Goal: Information Seeking & Learning: Check status

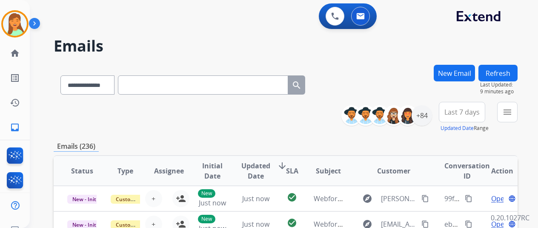
select select "**********"
click at [427, 111] on div "+84" at bounding box center [422, 115] width 20 height 20
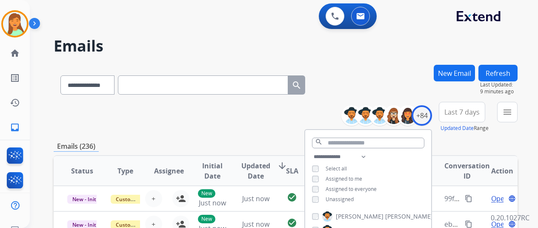
click at [273, 129] on div "**********" at bounding box center [286, 117] width 464 height 31
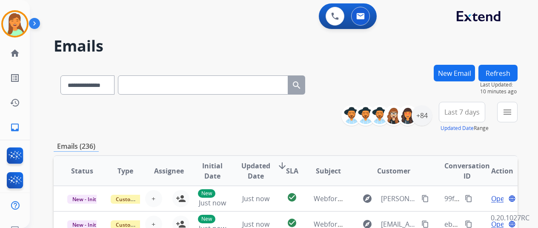
click at [166, 169] on span "Assignee" at bounding box center [169, 171] width 30 height 10
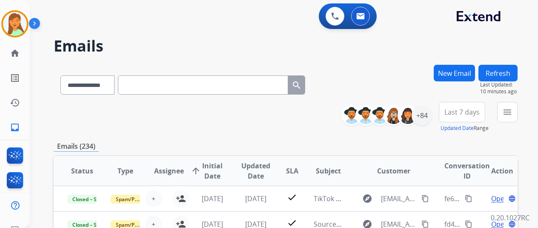
click at [178, 174] on span "Assignee" at bounding box center [169, 171] width 30 height 10
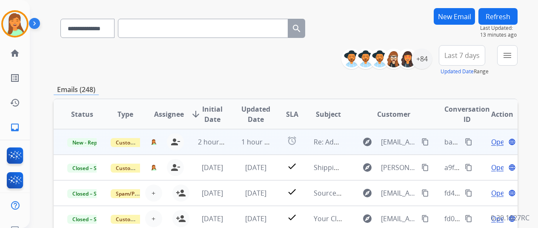
click at [500, 143] on span "Open" at bounding box center [499, 142] width 17 height 10
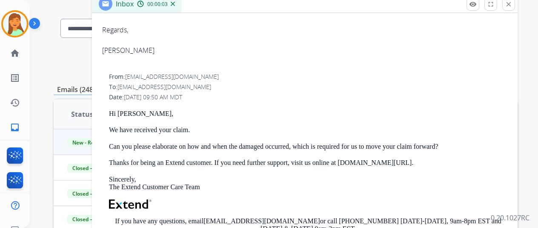
scroll to position [0, 0]
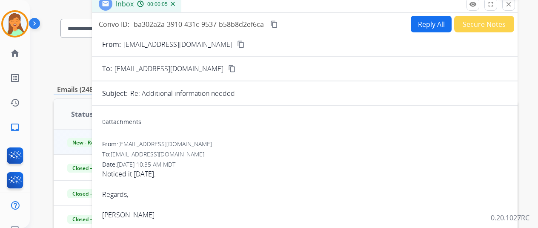
click at [511, 6] on button "close Close" at bounding box center [508, 4] width 13 height 13
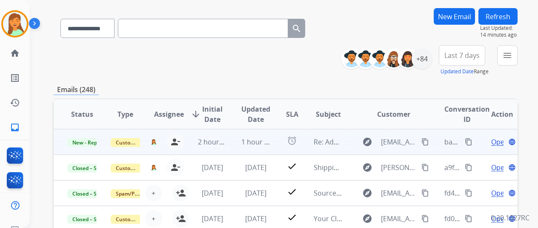
click at [498, 143] on span "Open" at bounding box center [499, 142] width 17 height 10
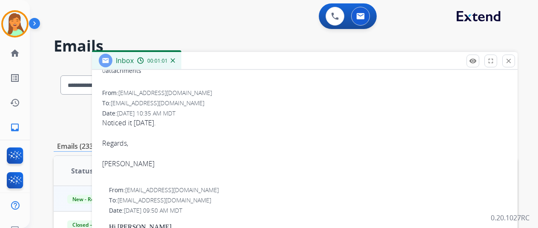
drag, startPoint x: 518, startPoint y: 62, endPoint x: 522, endPoint y: 64, distance: 4.6
click at [513, 62] on mat-icon "close" at bounding box center [509, 61] width 8 height 8
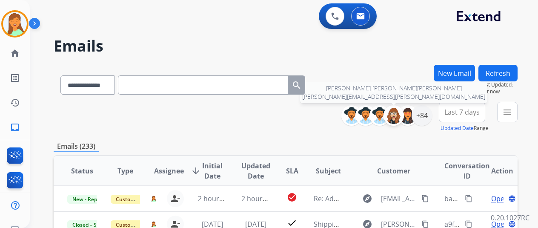
scroll to position [57, 0]
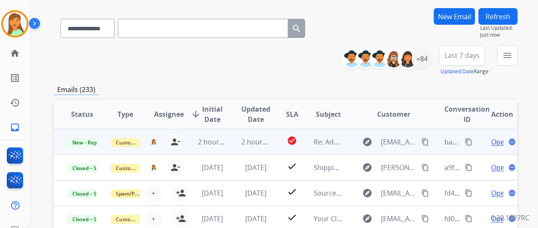
click at [428, 143] on mat-icon "content_copy" at bounding box center [426, 142] width 8 height 8
